Goal: Task Accomplishment & Management: Complete application form

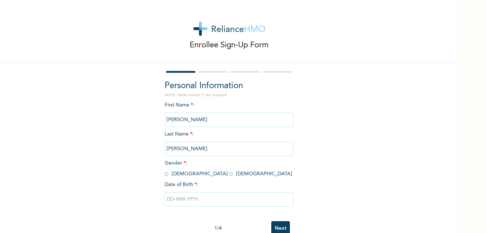
click at [229, 172] on input "radio" at bounding box center [231, 173] width 4 height 7
radio input "true"
click at [168, 202] on input "text" at bounding box center [229, 199] width 129 height 14
select select "7"
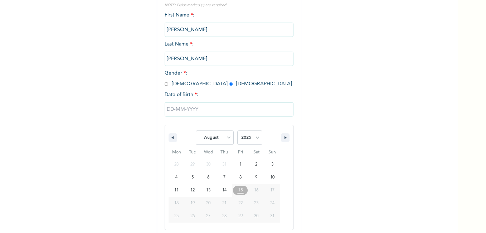
scroll to position [93, 0]
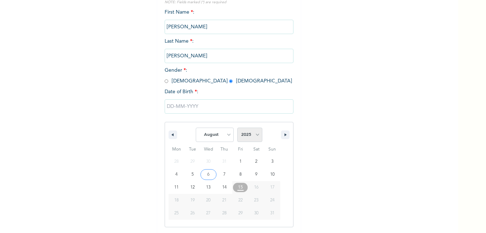
click at [245, 136] on select "2025 2024 2023 2022 2021 2020 2019 2018 2017 2016 2015 2014 2013 2012 2011 2010…" at bounding box center [249, 134] width 25 height 14
select select "1986"
click at [237, 128] on select "2025 2024 2023 2022 2021 2020 2019 2018 2017 2016 2015 2014 2013 2012 2011 2010…" at bounding box center [249, 134] width 25 height 14
type input "[DATE]"
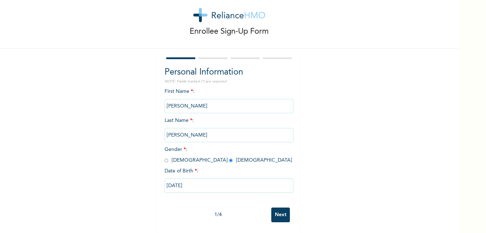
scroll to position [19, 0]
click at [280, 209] on input "Next" at bounding box center [280, 214] width 19 height 15
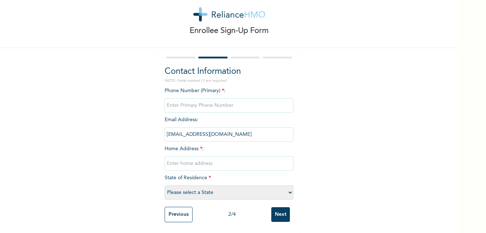
click at [244, 103] on input "phone" at bounding box center [229, 105] width 129 height 14
type input "08033586355"
type input "[STREET_ADDRESS]"
select select "25"
click at [271, 209] on input "Next" at bounding box center [280, 214] width 19 height 15
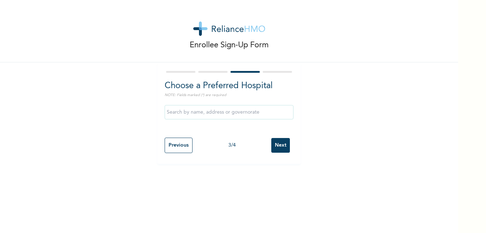
scroll to position [0, 0]
click at [219, 115] on input "text" at bounding box center [229, 112] width 129 height 14
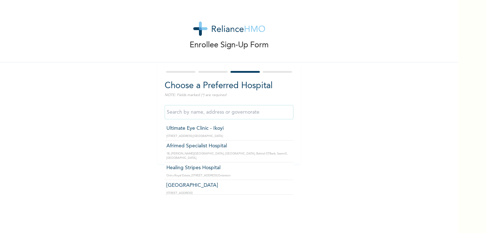
click at [231, 115] on input "text" at bounding box center [229, 112] width 129 height 14
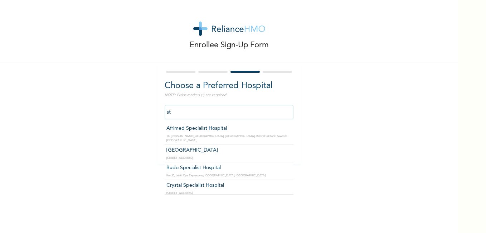
type input "s"
type input "S"
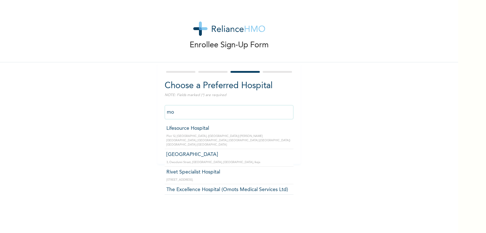
type input "m"
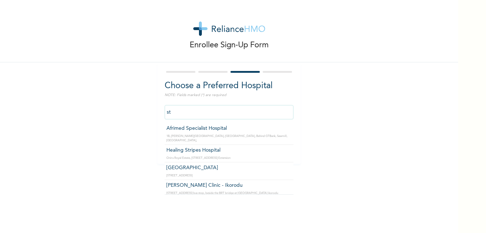
type input "s"
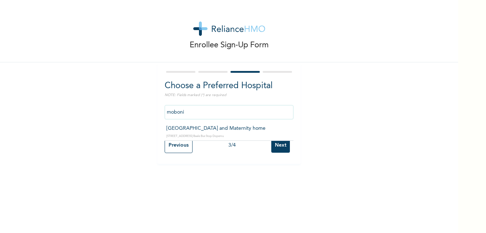
type input "[GEOGRAPHIC_DATA] and Maternity home"
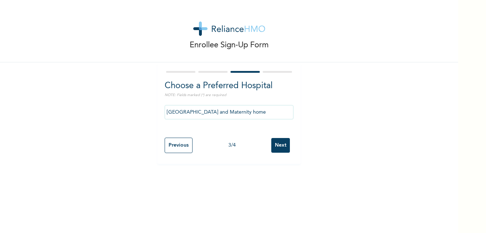
click at [275, 146] on input "Next" at bounding box center [280, 145] width 19 height 15
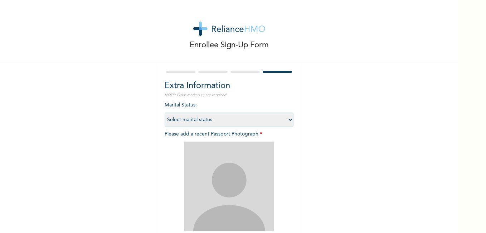
click at [277, 123] on select "Select marital status [DEMOGRAPHIC_DATA] Married [DEMOGRAPHIC_DATA] Widow/[DEMO…" at bounding box center [229, 119] width 129 height 14
select select "2"
click at [165, 112] on select "Select marital status [DEMOGRAPHIC_DATA] Married [DEMOGRAPHIC_DATA] Widow/[DEMO…" at bounding box center [229, 119] width 129 height 14
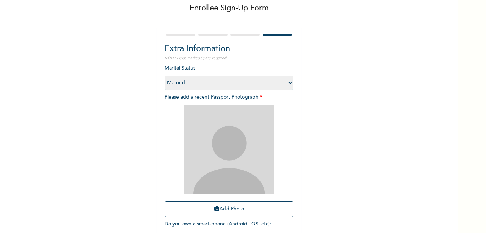
scroll to position [72, 0]
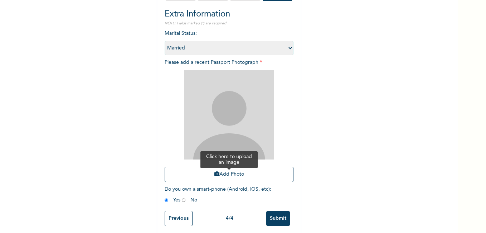
click at [233, 175] on button "Add Photo" at bounding box center [229, 173] width 129 height 15
click at [214, 175] on icon "button" at bounding box center [216, 173] width 5 height 5
click at [214, 173] on icon "button" at bounding box center [216, 173] width 5 height 5
click at [237, 139] on img at bounding box center [228, 114] width 89 height 89
click at [207, 171] on button "Add Photo" at bounding box center [229, 173] width 129 height 15
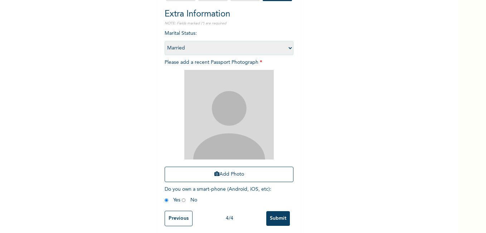
click at [407, 155] on div "Enrollee Sign-Up Form Extra Information NOTE: Fields marked (*) are required Ma…" at bounding box center [229, 82] width 458 height 308
click at [219, 173] on button "Add Photo" at bounding box center [229, 173] width 129 height 15
